Goal: Task Accomplishment & Management: Complete application form

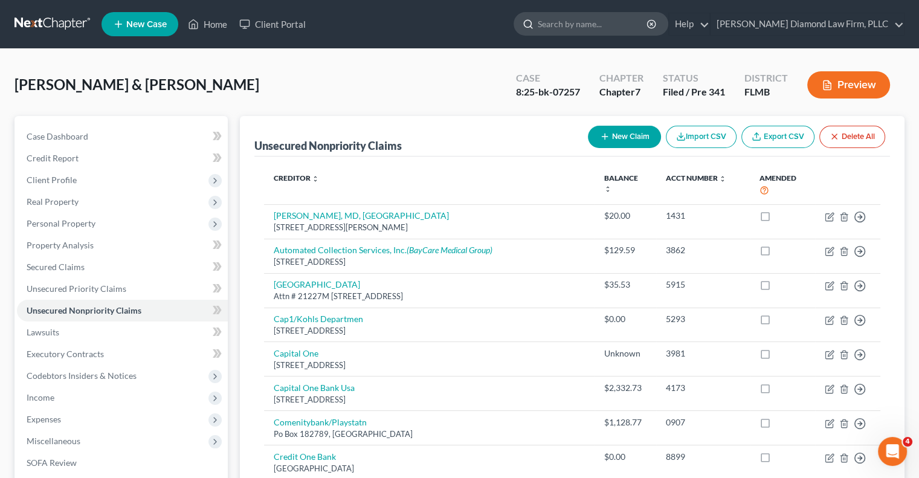
click at [594, 24] on input "search" at bounding box center [592, 24] width 111 height 22
paste input "[PERSON_NAME]"
type input "[PERSON_NAME]"
drag, startPoint x: 630, startPoint y: 24, endPoint x: 573, endPoint y: 24, distance: 58.0
click at [573, 24] on div "[PERSON_NAME]" at bounding box center [590, 24] width 155 height 24
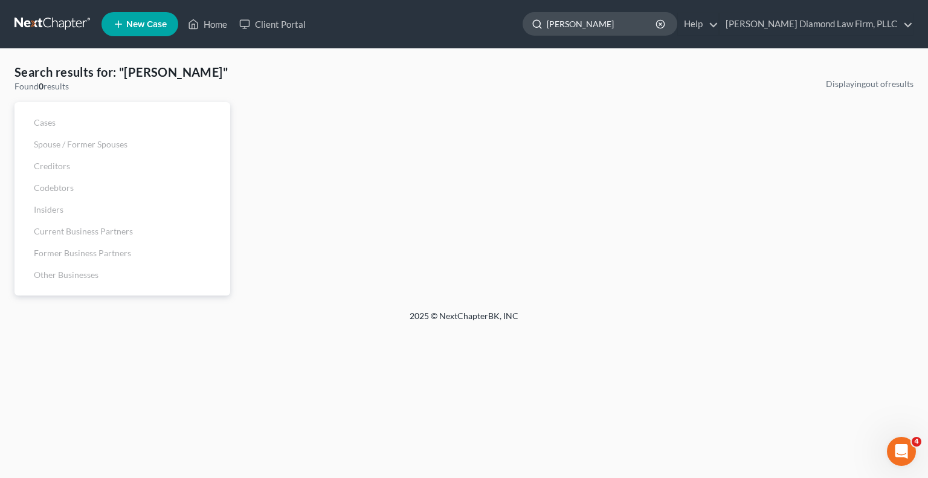
drag, startPoint x: 650, startPoint y: 25, endPoint x: 598, endPoint y: 18, distance: 53.0
click at [599, 16] on input "[PERSON_NAME]" at bounding box center [602, 24] width 111 height 22
drag, startPoint x: 593, startPoint y: 25, endPoint x: 539, endPoint y: 130, distance: 118.3
click at [539, 130] on div "Displaying out of results" at bounding box center [577, 186] width 683 height 217
click at [665, 23] on icon "button" at bounding box center [660, 24] width 10 height 10
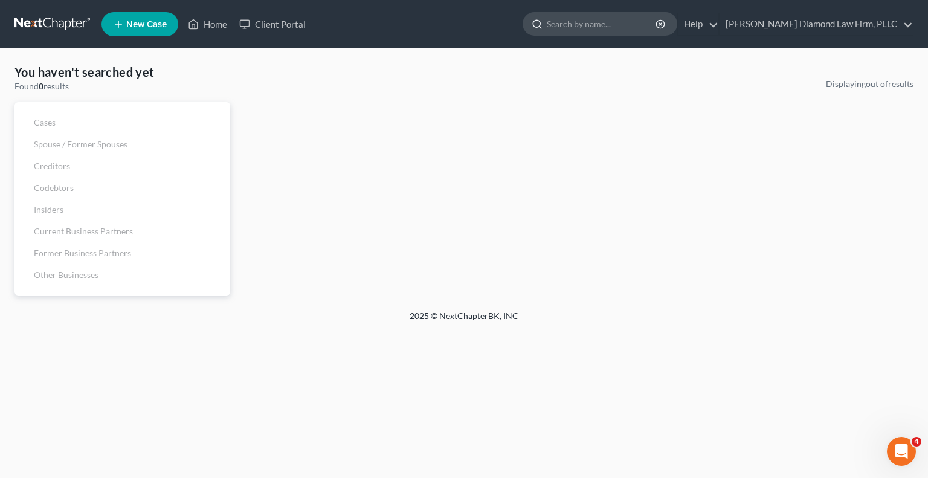
click at [630, 15] on input "search" at bounding box center [602, 24] width 111 height 22
click at [589, 25] on input "search" at bounding box center [602, 24] width 111 height 22
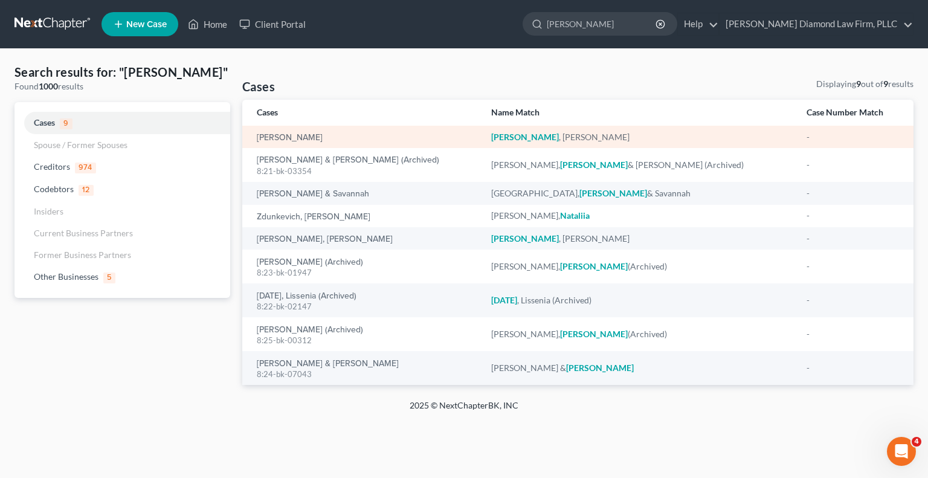
type input "[PERSON_NAME]"
click at [534, 136] on em "[PERSON_NAME]" at bounding box center [525, 137] width 68 height 10
click at [316, 142] on link "[PERSON_NAME]" at bounding box center [290, 137] width 66 height 8
select select "19"
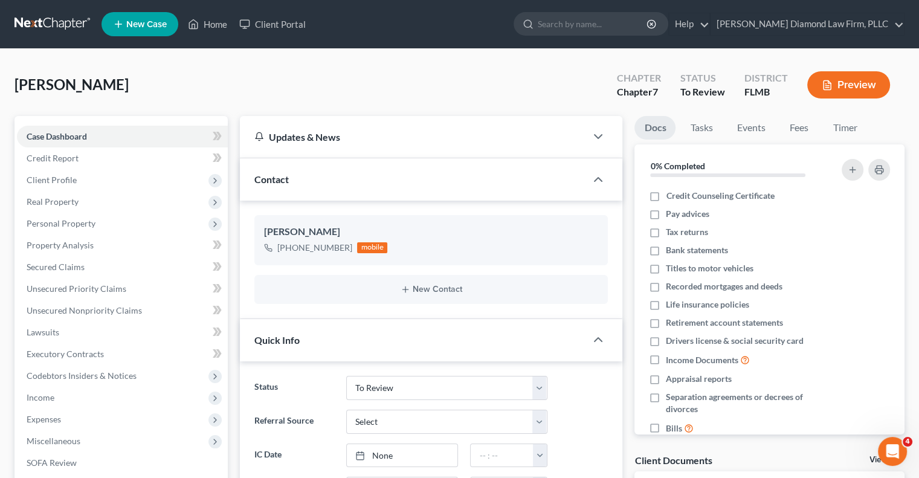
click at [851, 91] on button "Preview" at bounding box center [848, 84] width 83 height 27
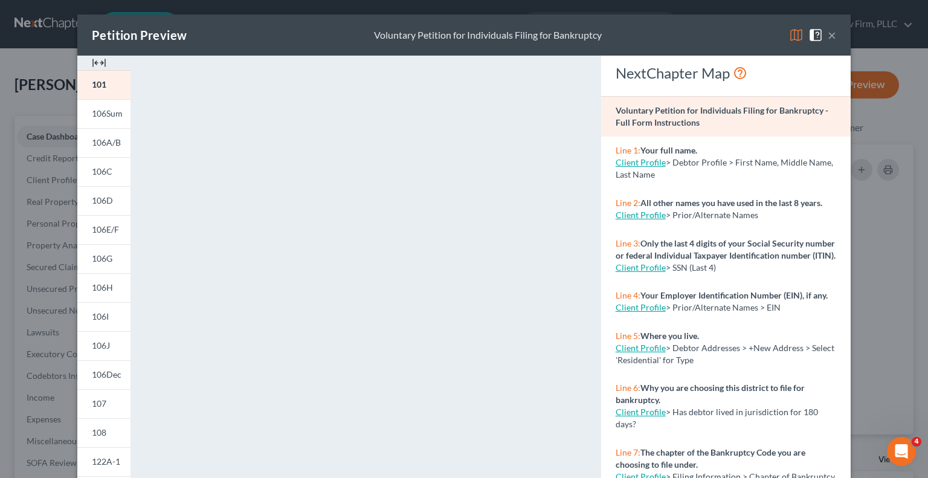
click at [827, 37] on button "×" at bounding box center [831, 35] width 8 height 14
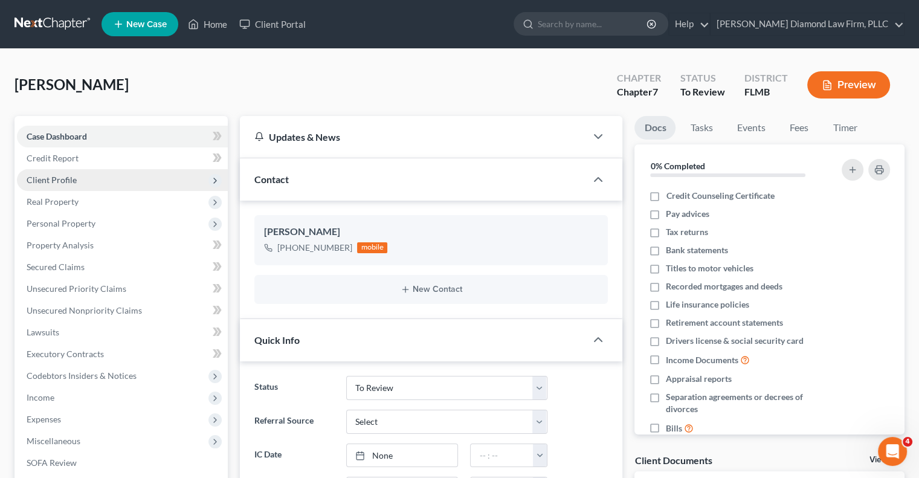
click at [36, 181] on span "Client Profile" at bounding box center [52, 180] width 50 height 10
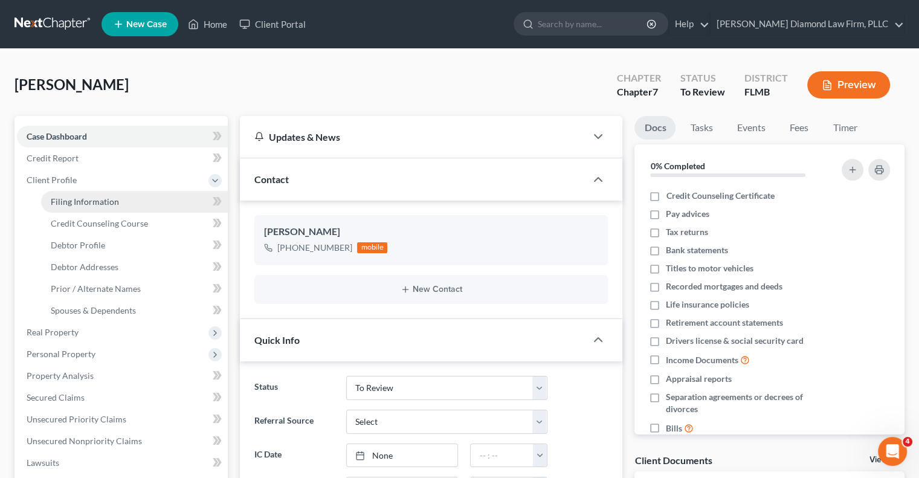
click at [70, 204] on span "Filing Information" at bounding box center [85, 201] width 68 height 10
select select "1"
select select "0"
select select "9"
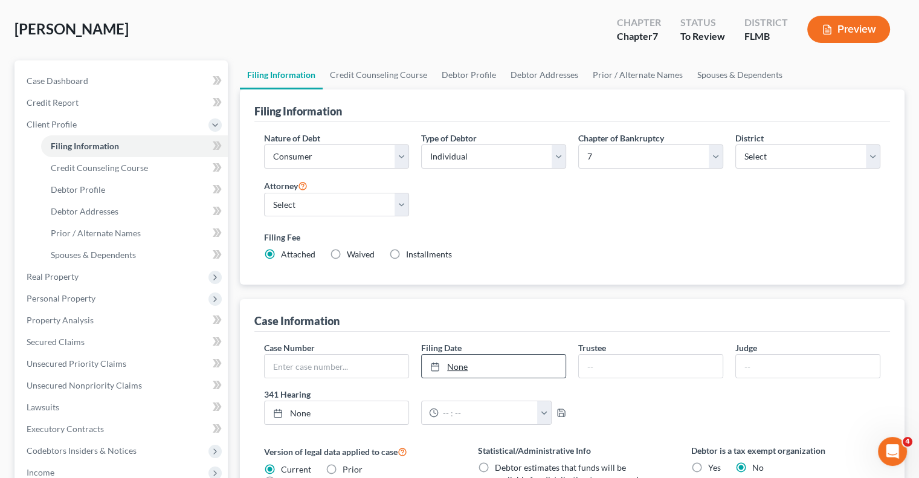
scroll to position [51, 0]
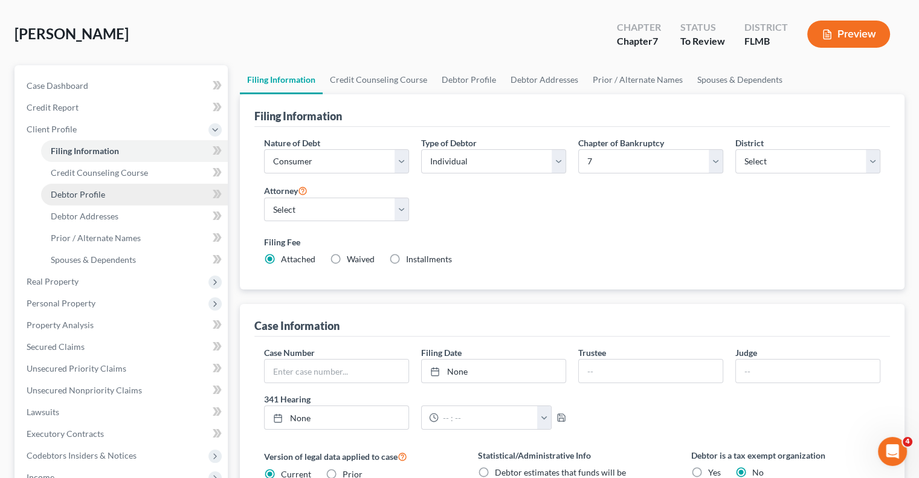
click at [85, 194] on span "Debtor Profile" at bounding box center [78, 194] width 54 height 10
select select "0"
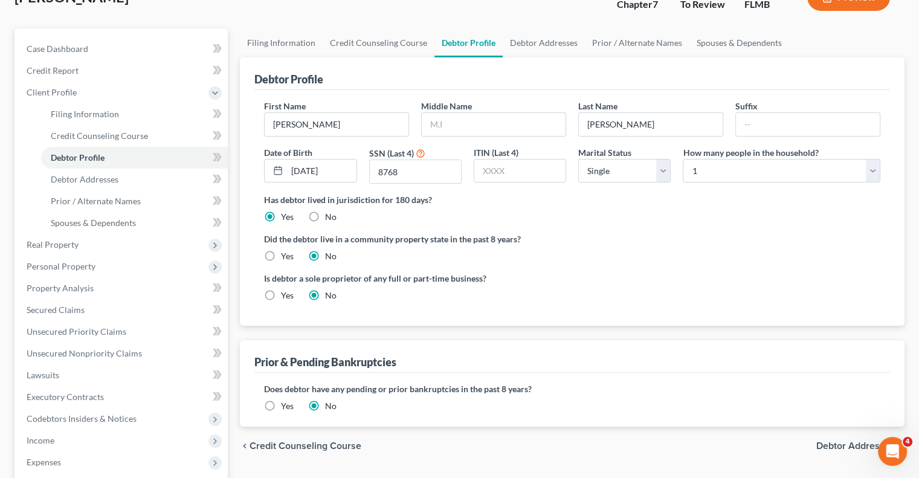
scroll to position [60, 0]
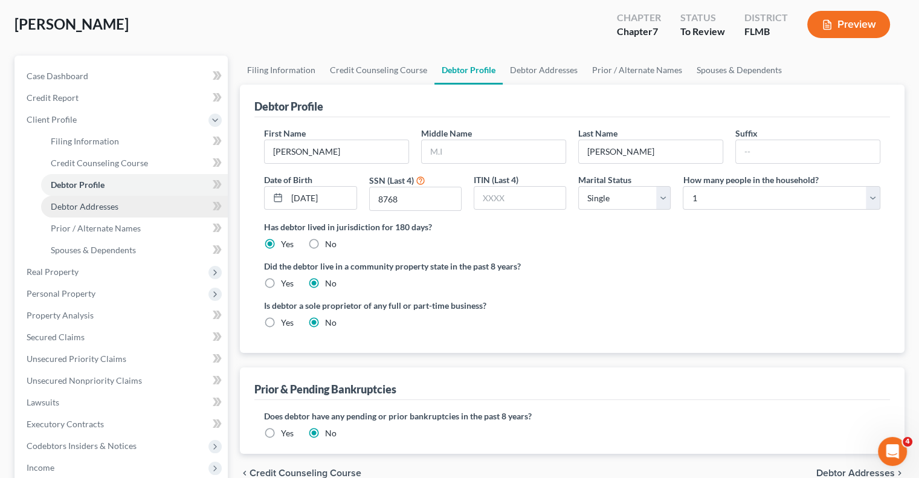
click at [100, 208] on span "Debtor Addresses" at bounding box center [85, 206] width 68 height 10
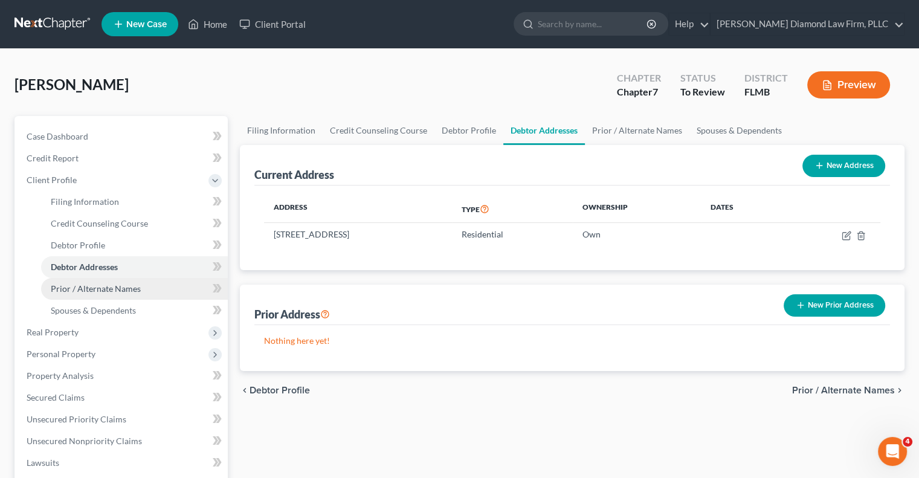
click at [117, 287] on span "Prior / Alternate Names" at bounding box center [96, 288] width 90 height 10
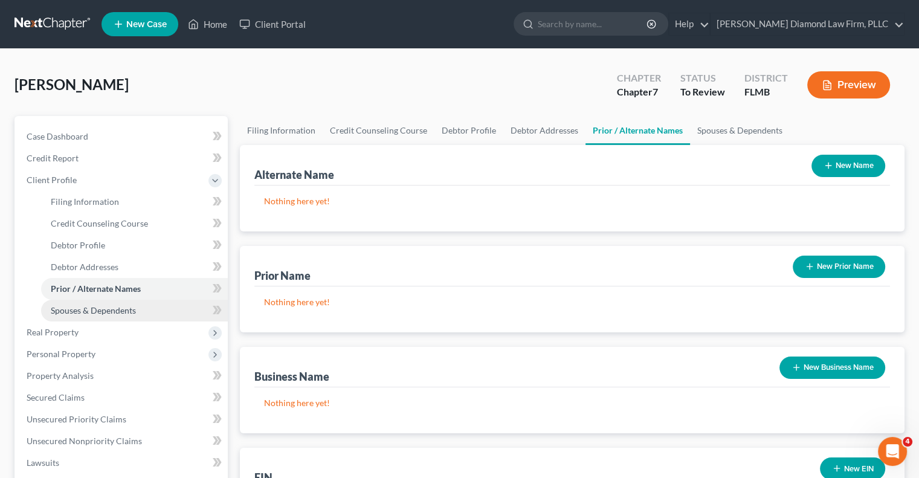
click at [114, 310] on span "Spouses & Dependents" at bounding box center [93, 310] width 85 height 10
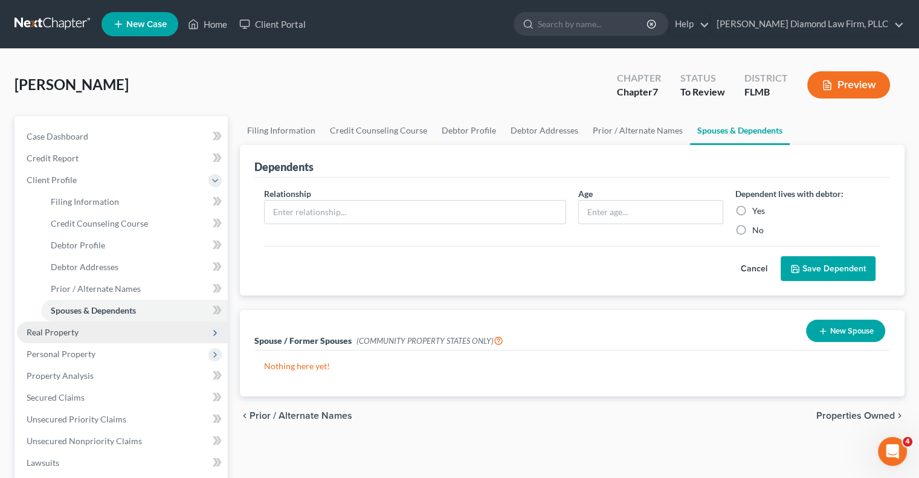
click at [46, 333] on span "Real Property" at bounding box center [53, 332] width 52 height 10
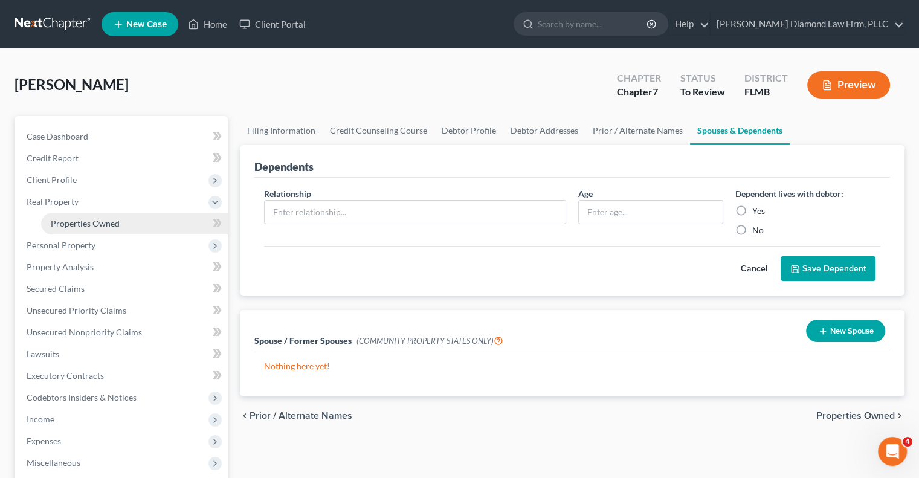
click at [65, 222] on span "Properties Owned" at bounding box center [85, 223] width 69 height 10
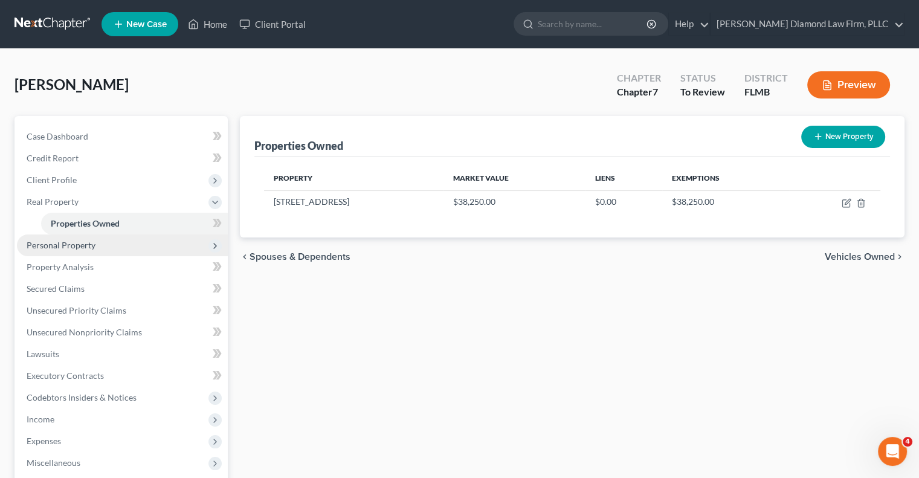
click at [56, 251] on span "Personal Property" at bounding box center [122, 245] width 211 height 22
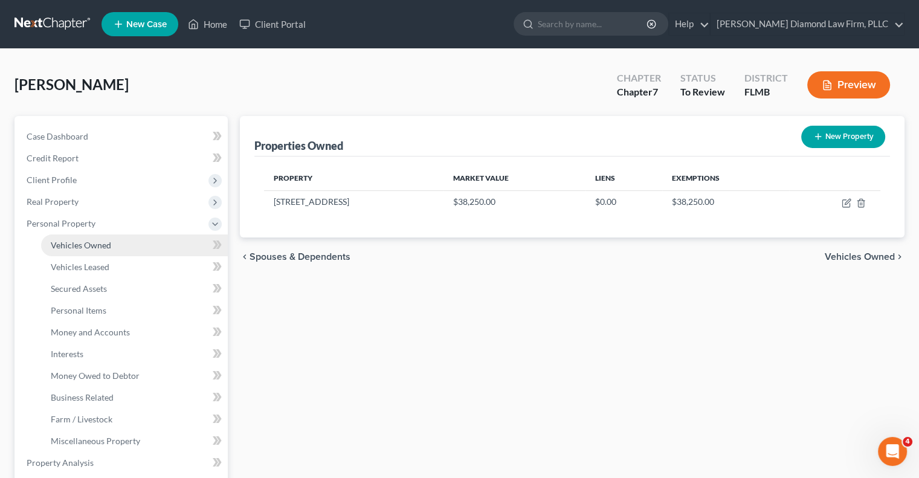
click at [60, 246] on span "Vehicles Owned" at bounding box center [81, 245] width 60 height 10
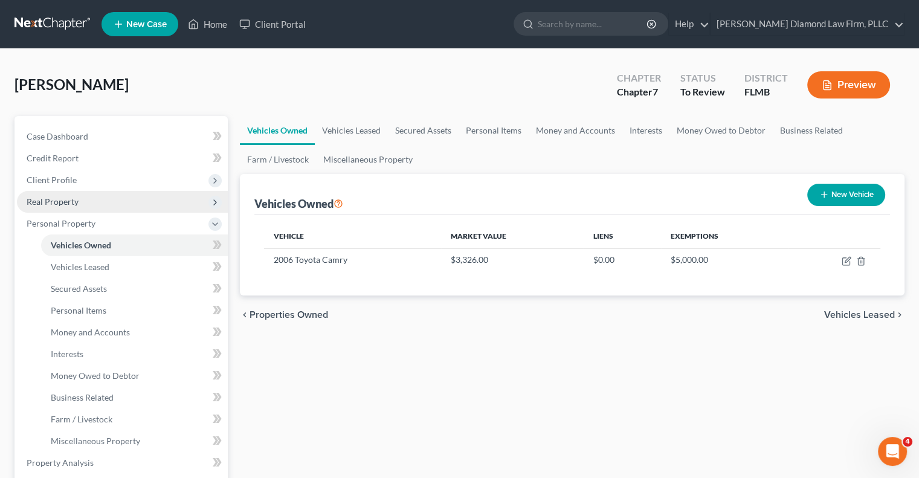
click at [62, 195] on span "Real Property" at bounding box center [122, 202] width 211 height 22
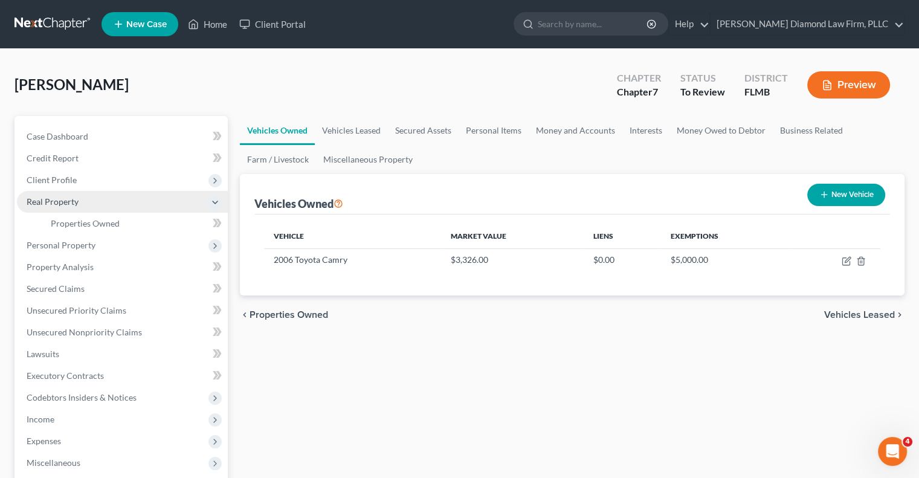
click at [58, 199] on span "Real Property" at bounding box center [53, 201] width 52 height 10
click at [56, 200] on span "Real Property" at bounding box center [53, 201] width 52 height 10
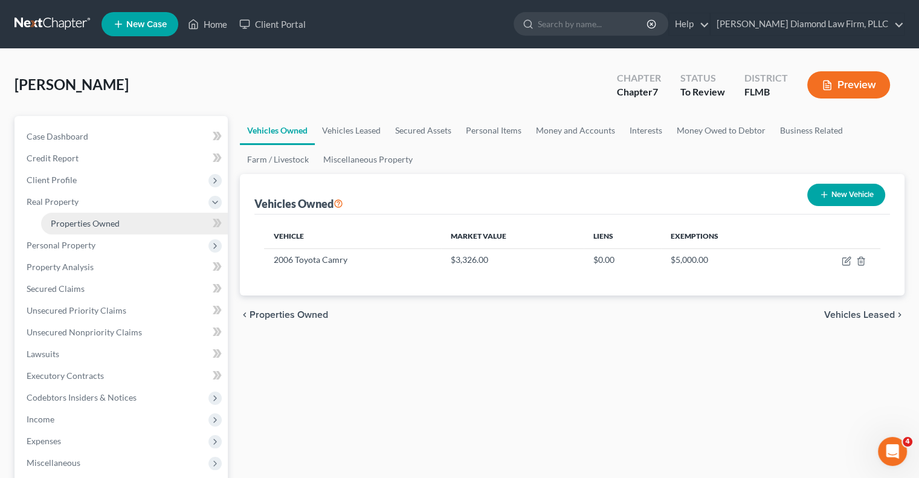
click at [62, 222] on span "Properties Owned" at bounding box center [85, 223] width 69 height 10
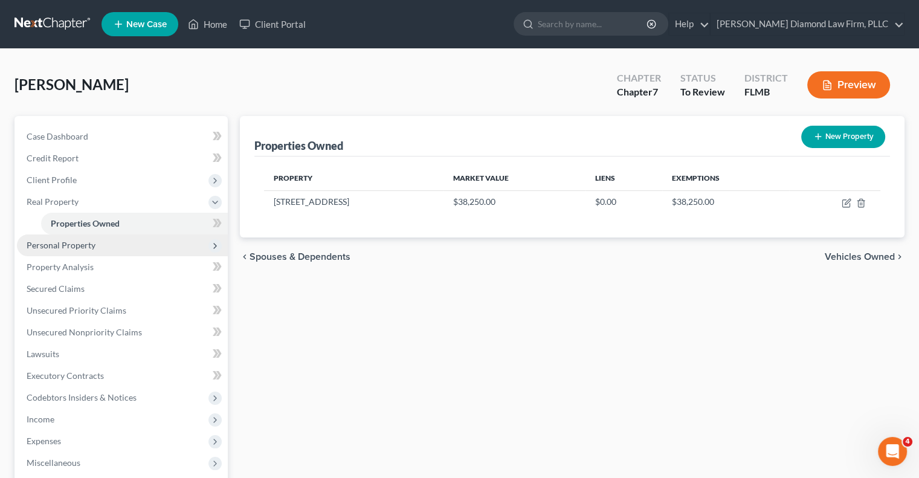
click at [62, 245] on span "Personal Property" at bounding box center [61, 245] width 69 height 10
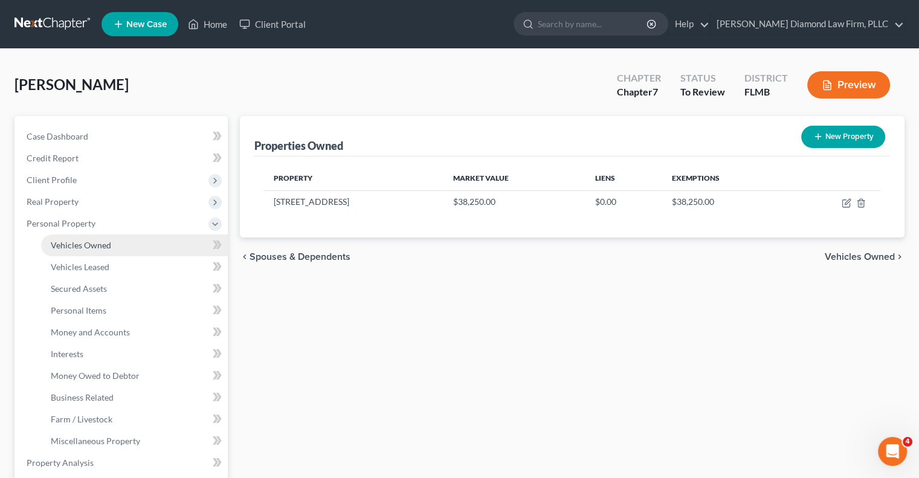
click at [73, 246] on span "Vehicles Owned" at bounding box center [81, 245] width 60 height 10
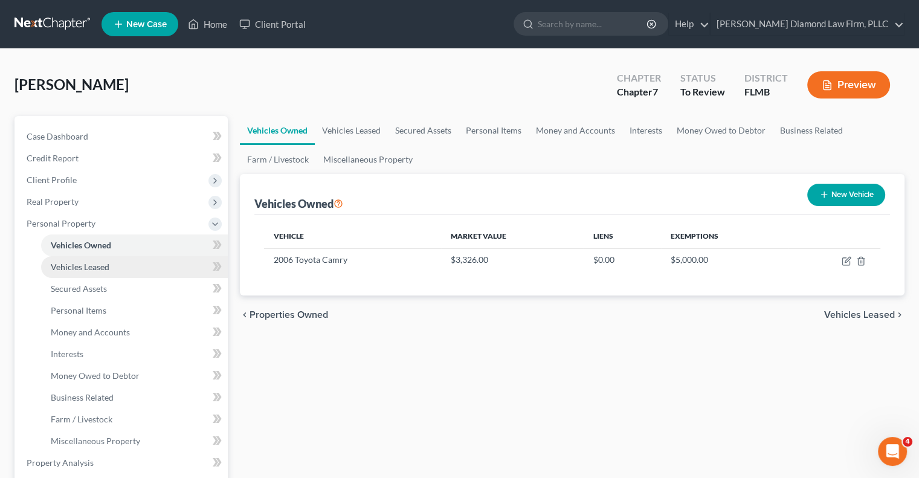
click at [62, 262] on span "Vehicles Leased" at bounding box center [80, 266] width 59 height 10
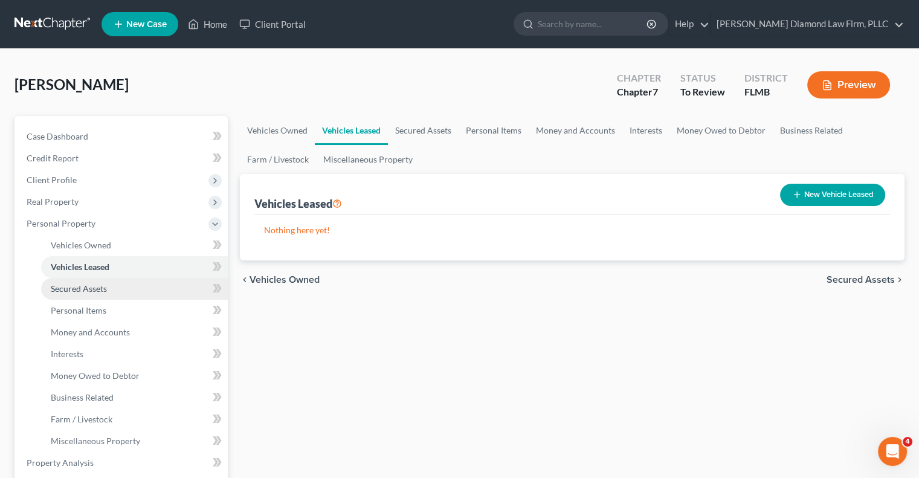
click at [63, 285] on span "Secured Assets" at bounding box center [79, 288] width 56 height 10
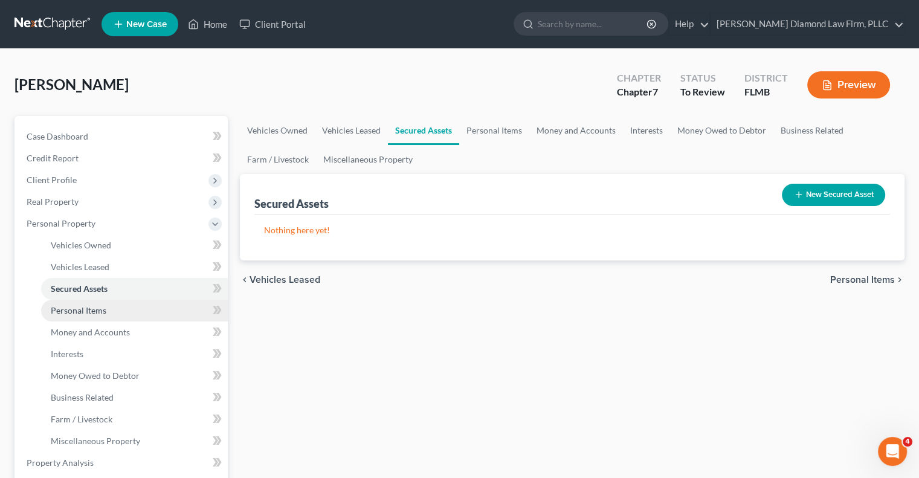
click at [64, 306] on span "Personal Items" at bounding box center [79, 310] width 56 height 10
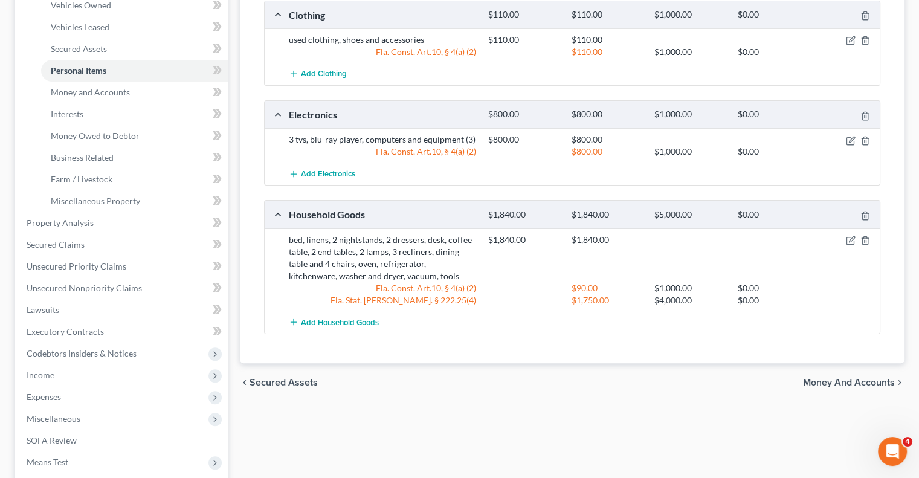
scroll to position [242, 0]
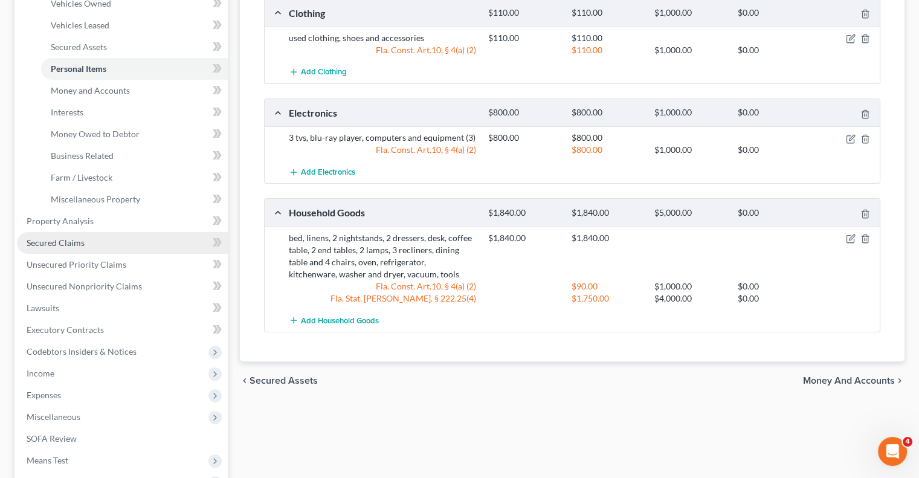
click at [43, 242] on span "Secured Claims" at bounding box center [56, 242] width 58 height 10
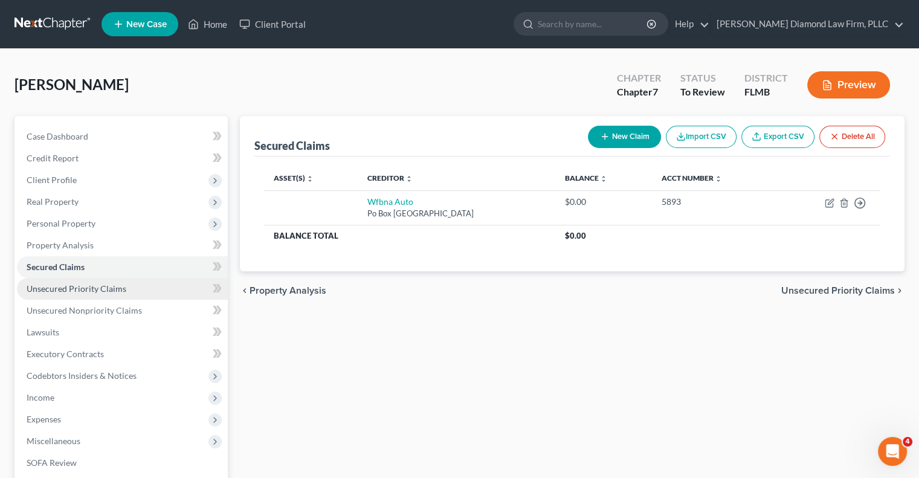
click at [50, 286] on span "Unsecured Priority Claims" at bounding box center [77, 288] width 100 height 10
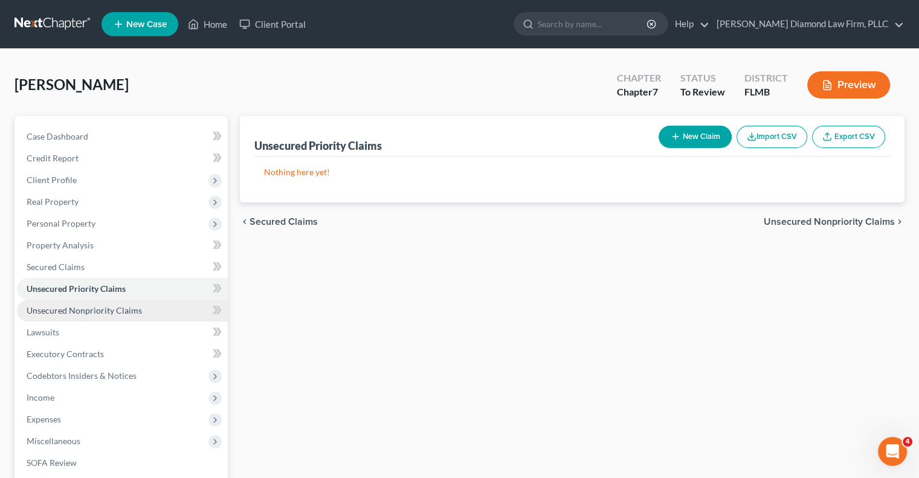
click at [62, 306] on span "Unsecured Nonpriority Claims" at bounding box center [84, 310] width 115 height 10
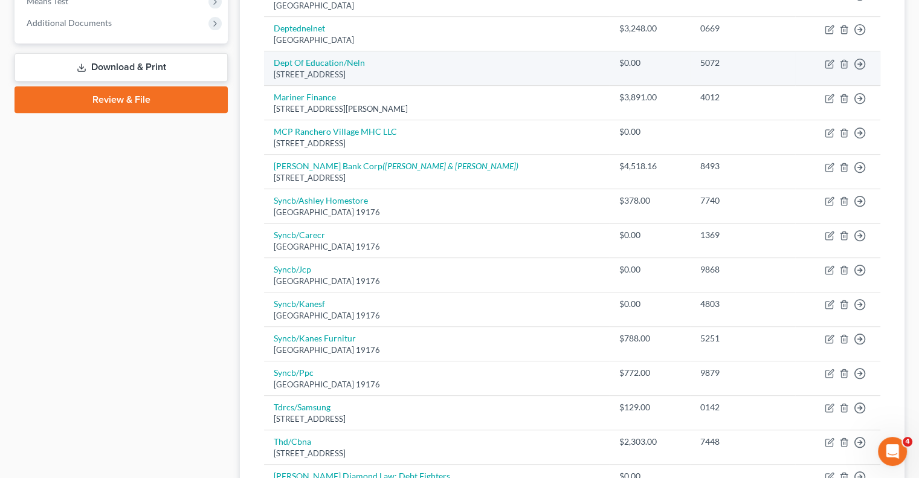
scroll to position [631, 0]
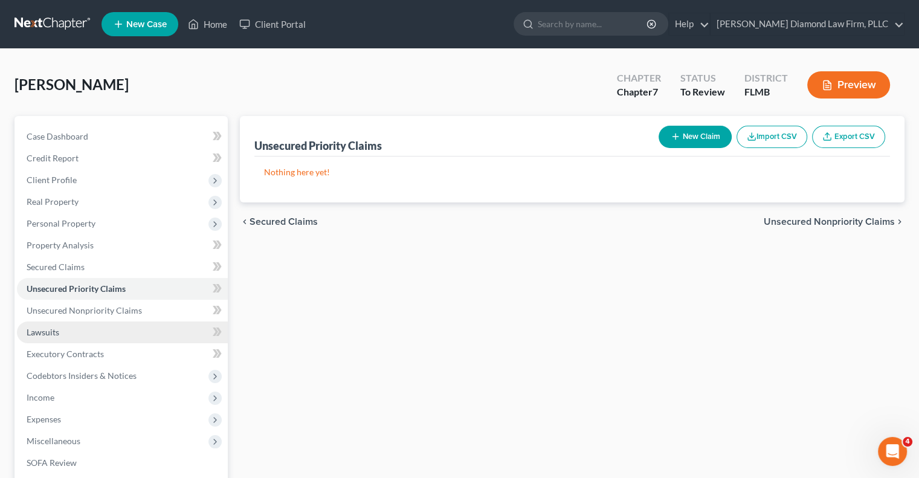
click at [25, 334] on link "Lawsuits" at bounding box center [122, 332] width 211 height 22
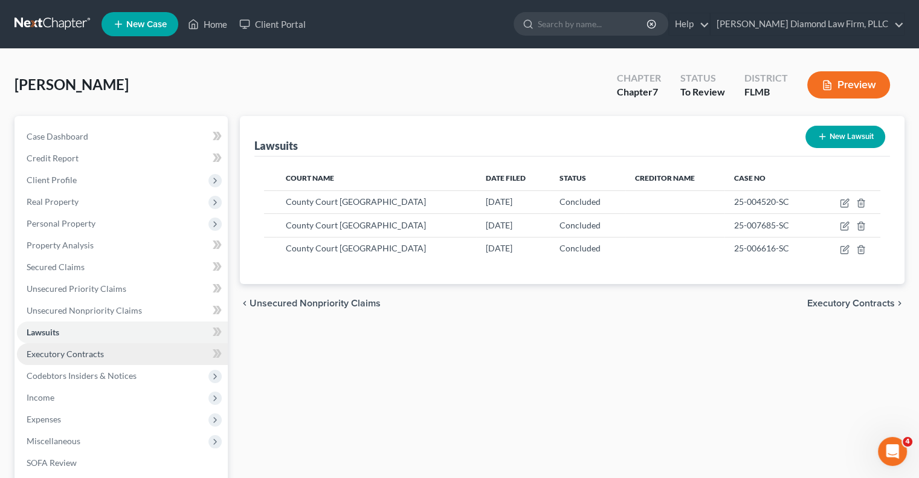
click at [36, 353] on span "Executory Contracts" at bounding box center [65, 353] width 77 height 10
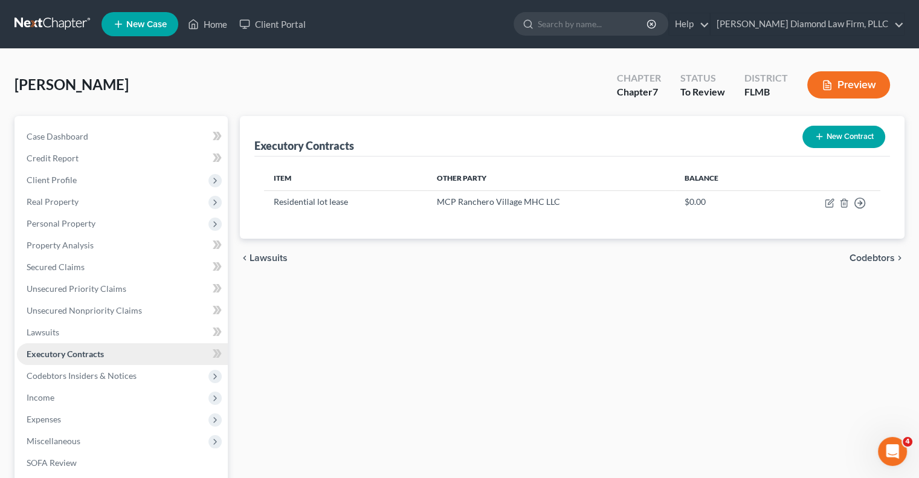
click at [36, 353] on span "Executory Contracts" at bounding box center [65, 353] width 77 height 10
click at [39, 378] on span "Codebtors Insiders & Notices" at bounding box center [82, 375] width 110 height 10
click at [39, 377] on span "Codebtors Insiders & Notices" at bounding box center [82, 375] width 110 height 10
click at [40, 397] on span "Income" at bounding box center [41, 397] width 28 height 10
click at [92, 419] on span "Employment Income" at bounding box center [89, 419] width 77 height 10
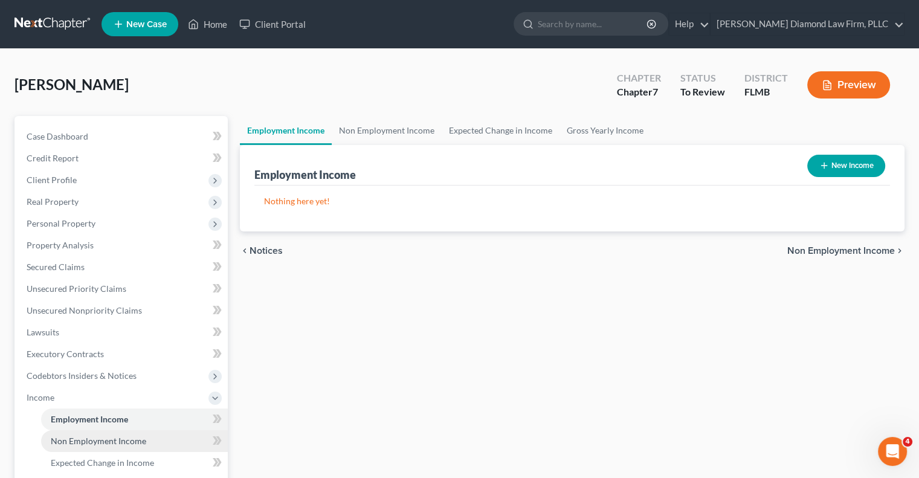
click at [123, 439] on span "Non Employment Income" at bounding box center [98, 440] width 95 height 10
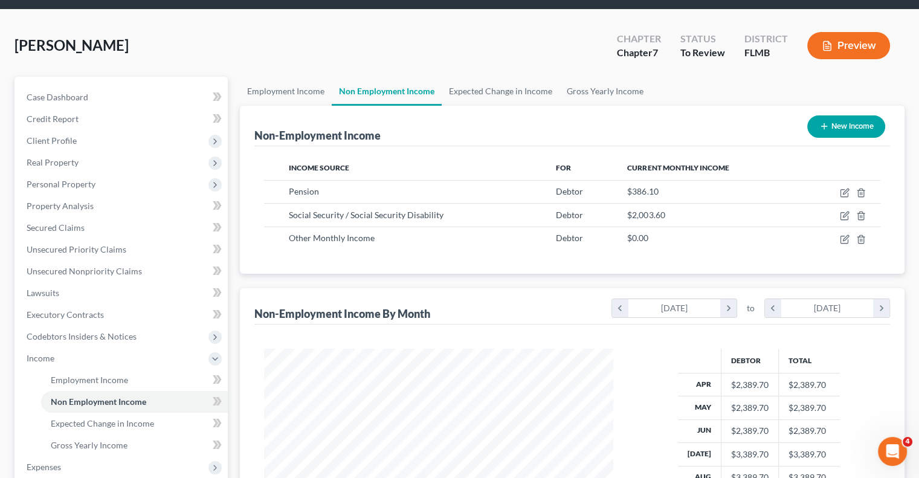
scroll to position [60, 0]
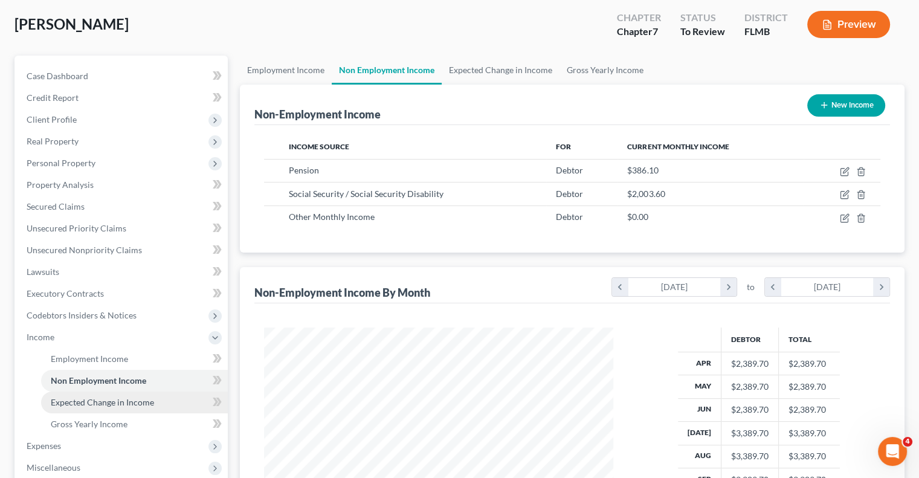
click at [60, 403] on span "Expected Change in Income" at bounding box center [102, 402] width 103 height 10
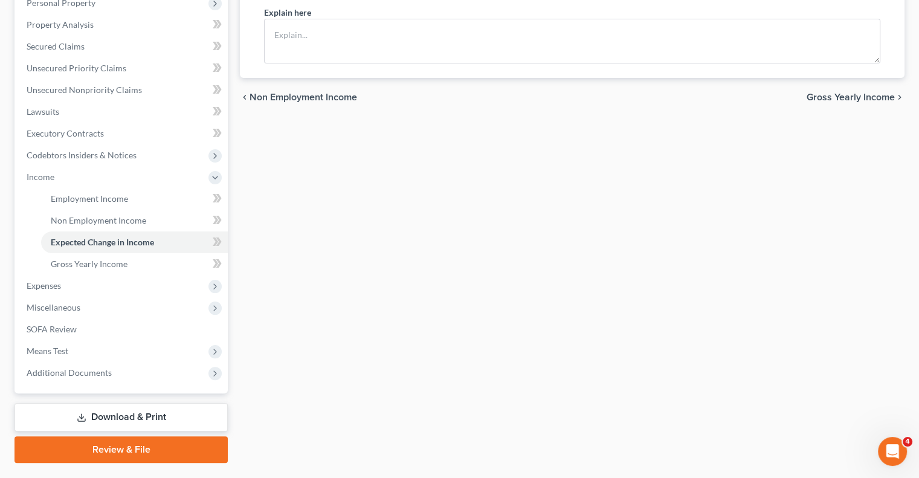
scroll to position [242, 0]
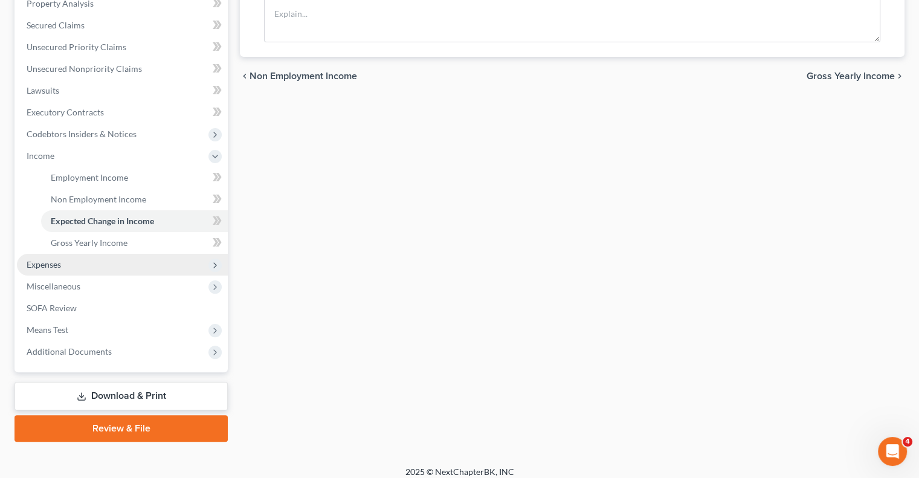
click at [40, 263] on span "Expenses" at bounding box center [44, 264] width 34 height 10
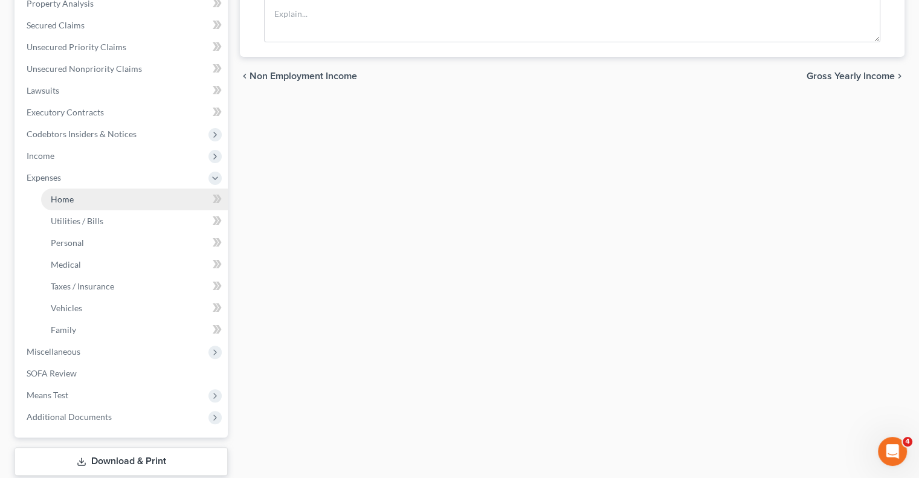
click at [62, 201] on span "Home" at bounding box center [62, 199] width 23 height 10
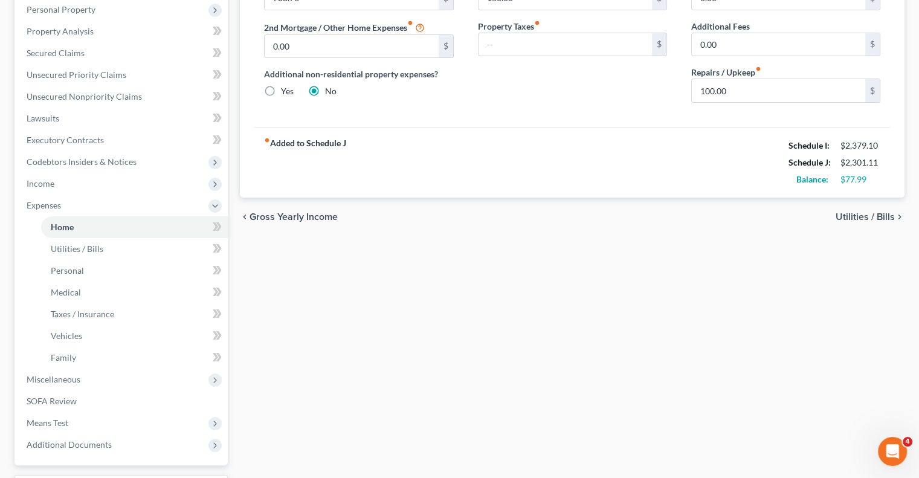
scroll to position [242, 0]
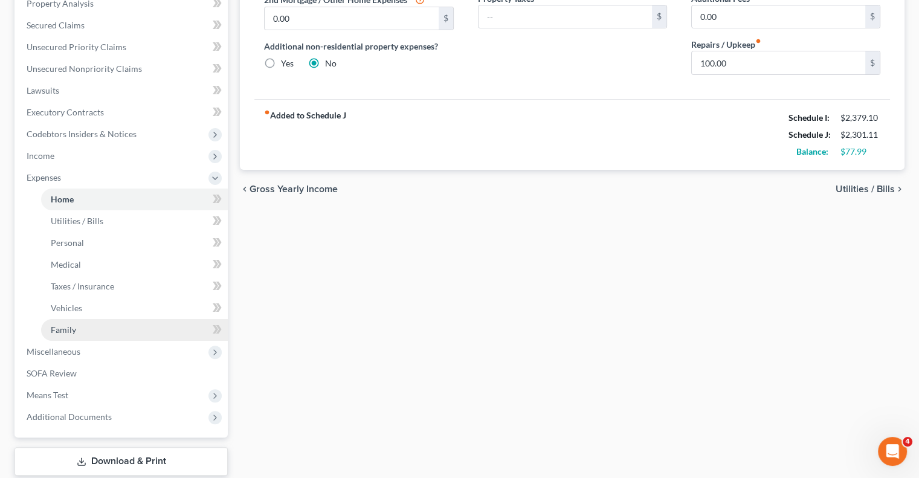
click at [60, 327] on span "Family" at bounding box center [63, 329] width 25 height 10
